Goal: Information Seeking & Learning: Compare options

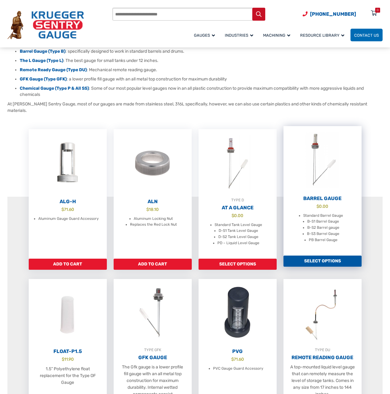
scroll to position [144, 0]
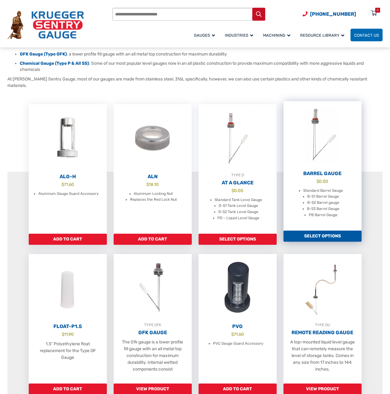
click at [324, 171] on h2 "Barrel Gauge" at bounding box center [322, 174] width 78 height 6
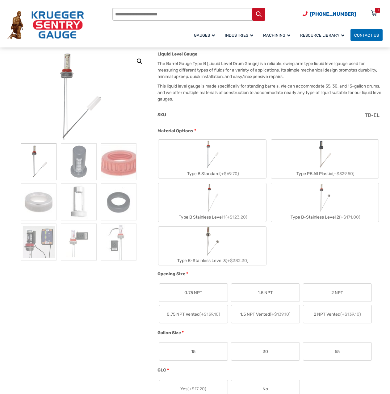
scroll to position [82, 0]
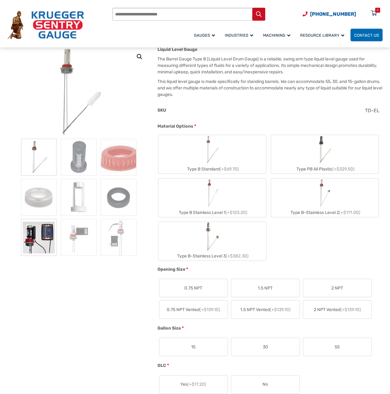
click at [42, 237] on img at bounding box center [38, 237] width 35 height 37
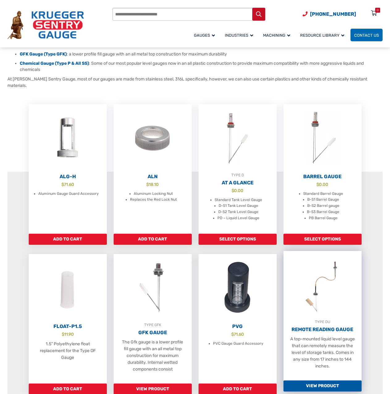
click at [332, 292] on img at bounding box center [322, 285] width 78 height 68
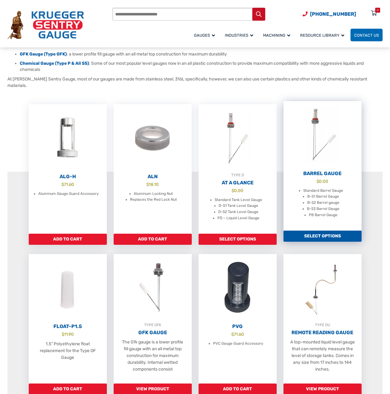
click at [329, 158] on img at bounding box center [322, 135] width 78 height 68
